Goal: Navigation & Orientation: Understand site structure

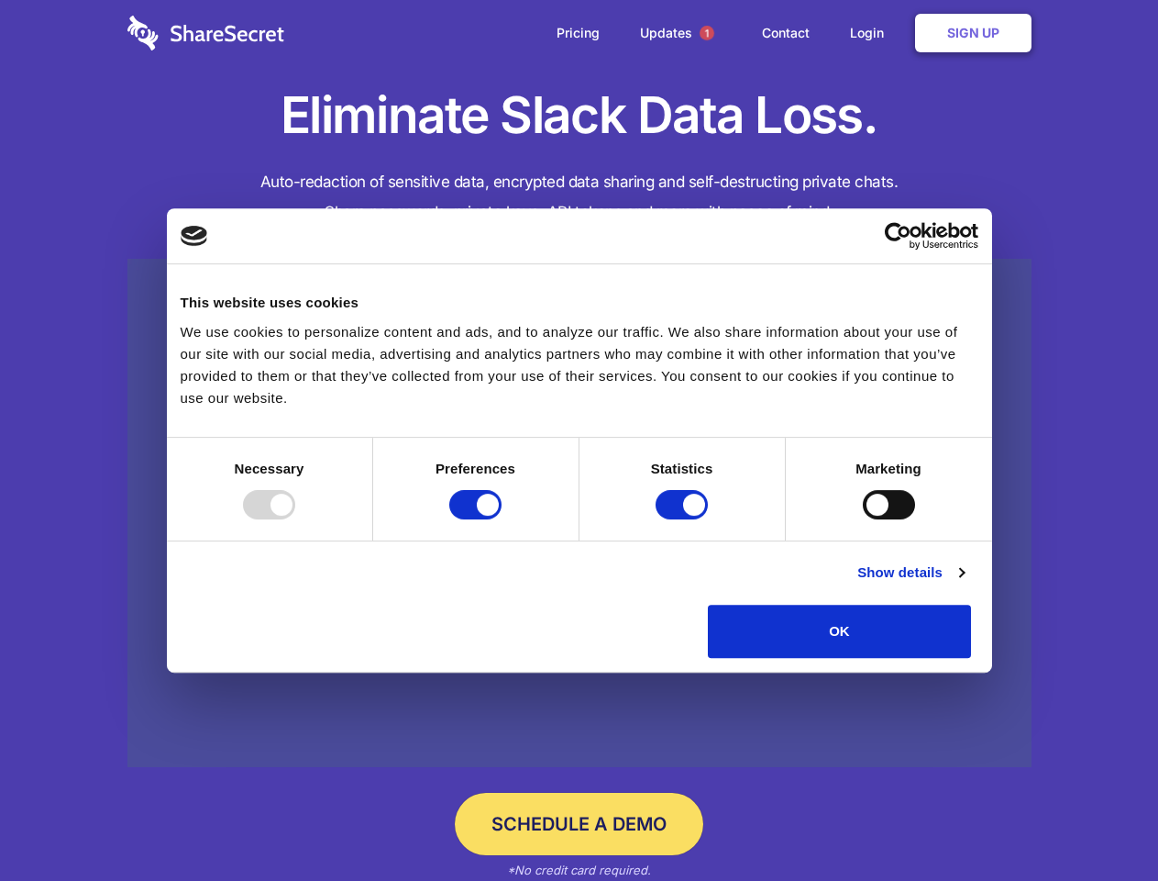
click at [295, 519] on div at bounding box center [269, 504] width 52 height 29
click at [502, 519] on input "Preferences" at bounding box center [475, 504] width 52 height 29
checkbox input "false"
click at [684, 519] on input "Statistics" at bounding box center [682, 504] width 52 height 29
checkbox input "false"
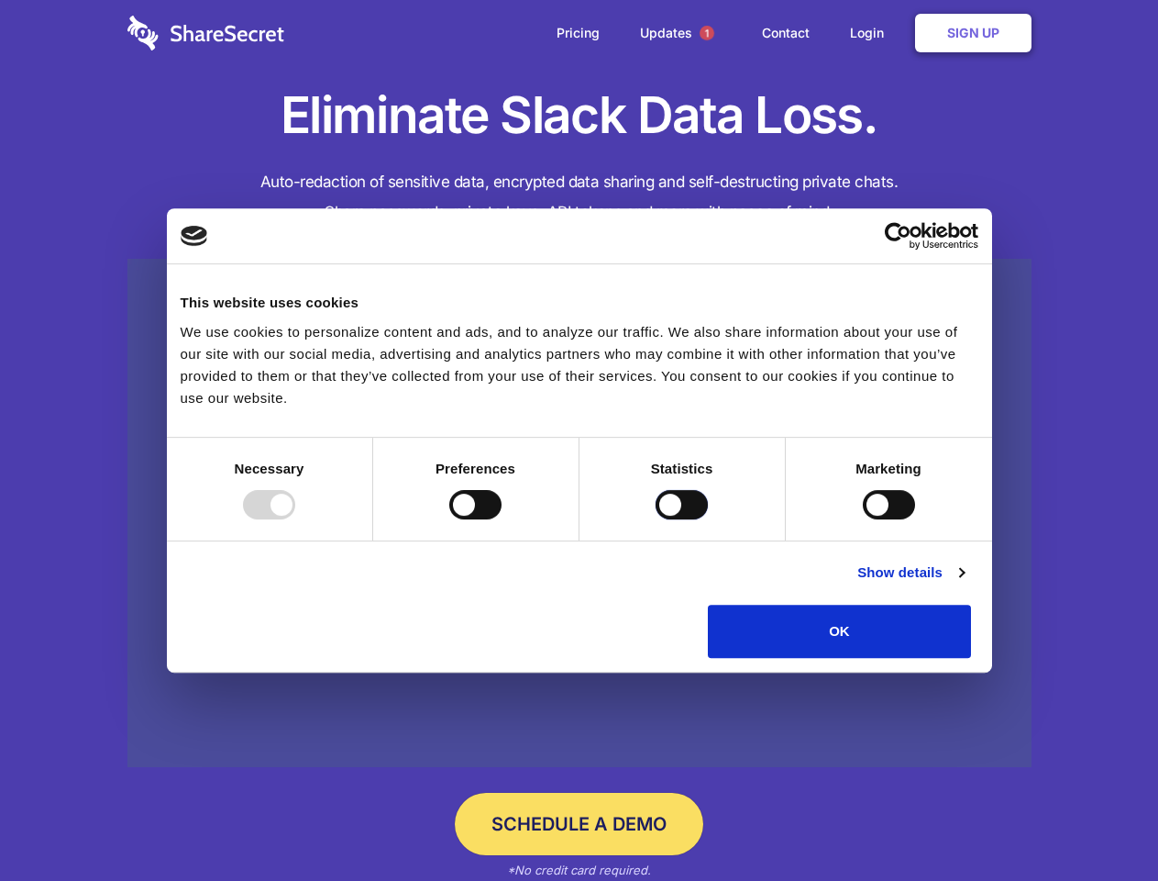
checkbox input "false"
click at [863, 519] on input "Marketing" at bounding box center [889, 504] width 52 height 29
checkbox input "true"
click at [964, 583] on link "Show details" at bounding box center [911, 572] width 106 height 22
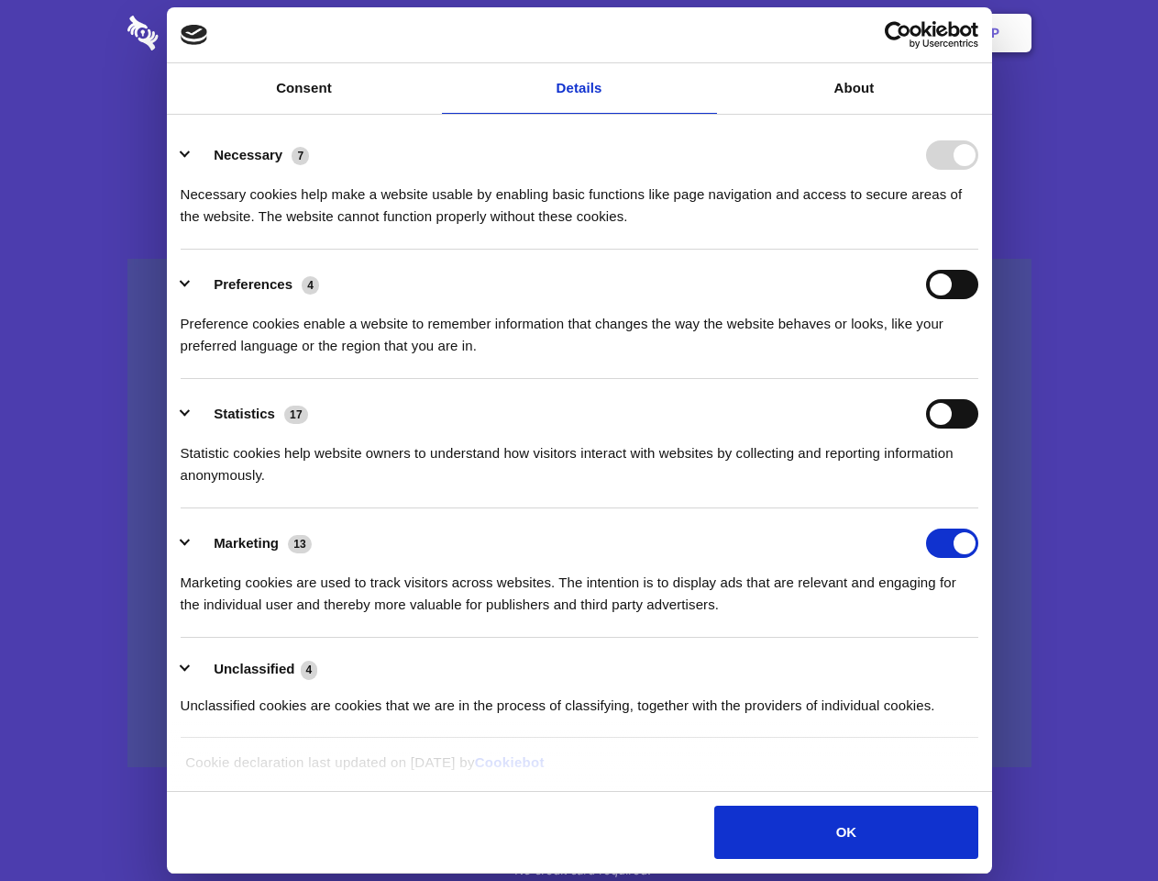
click at [979, 249] on li "Necessary 7 Necessary cookies help make a website usable by enabling basic func…" at bounding box center [580, 184] width 798 height 129
